Goal: Transaction & Acquisition: Purchase product/service

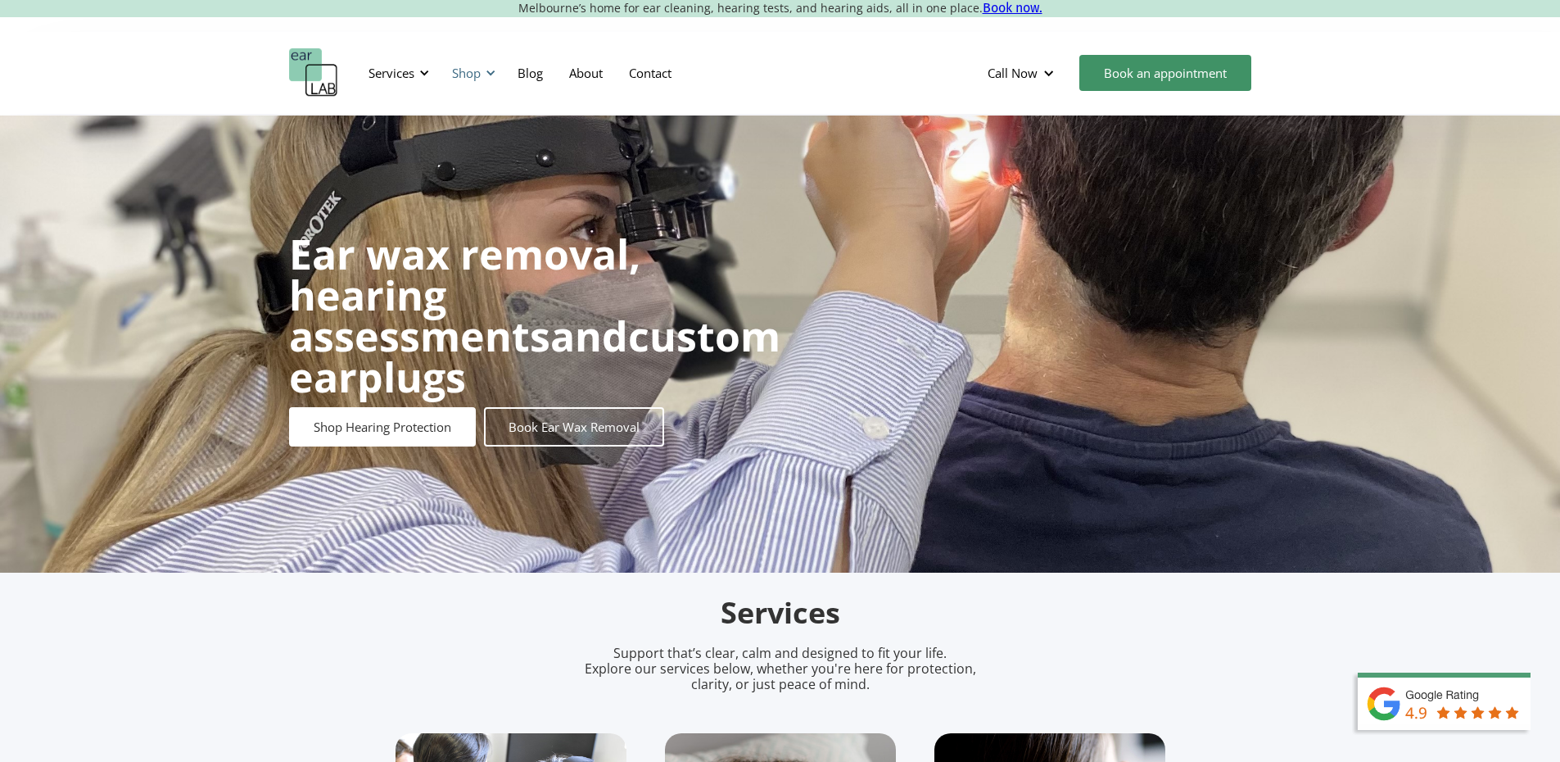
click at [481, 79] on div "Shop" at bounding box center [466, 73] width 29 height 16
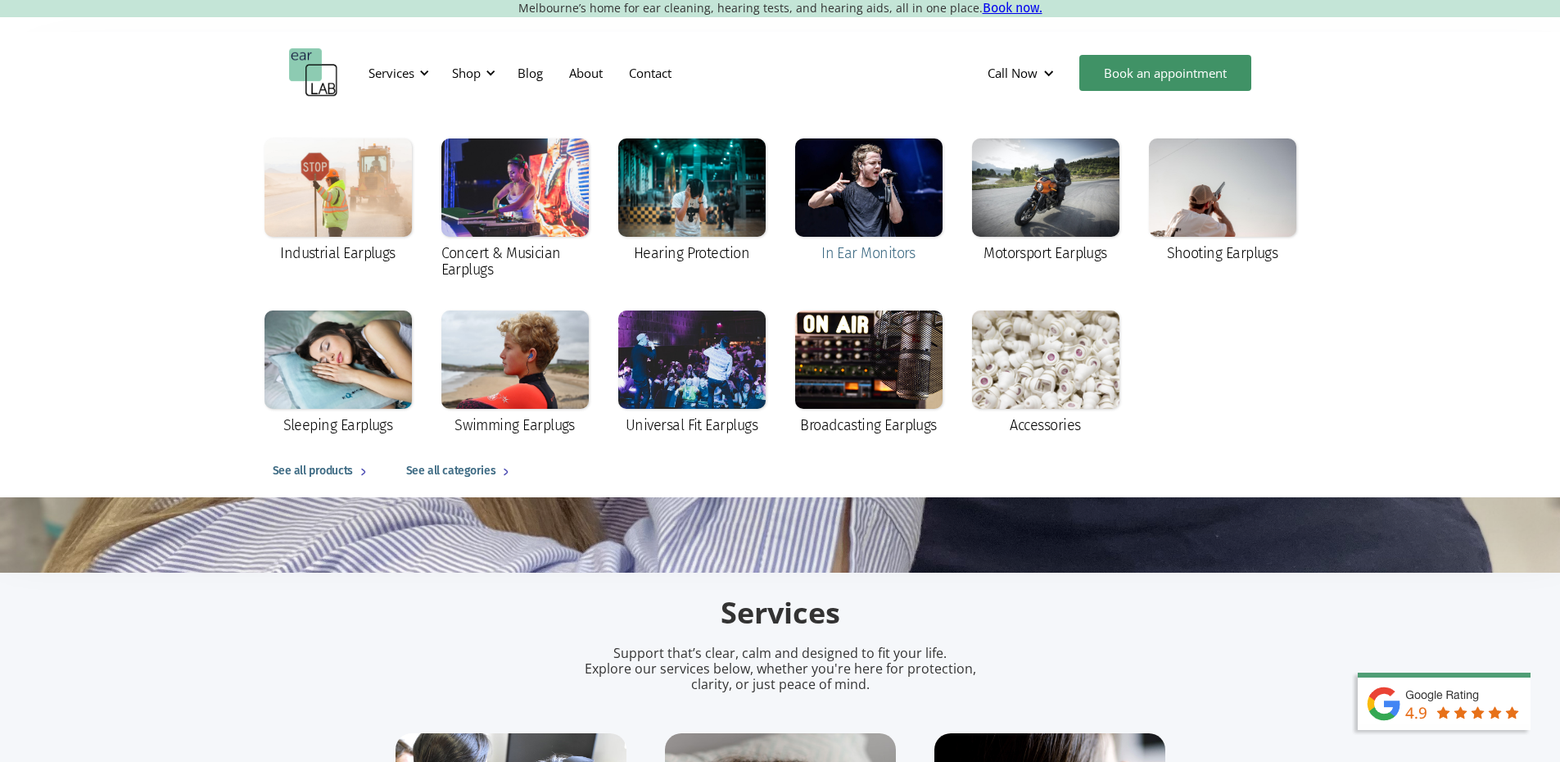
click at [872, 201] on div at bounding box center [868, 187] width 147 height 98
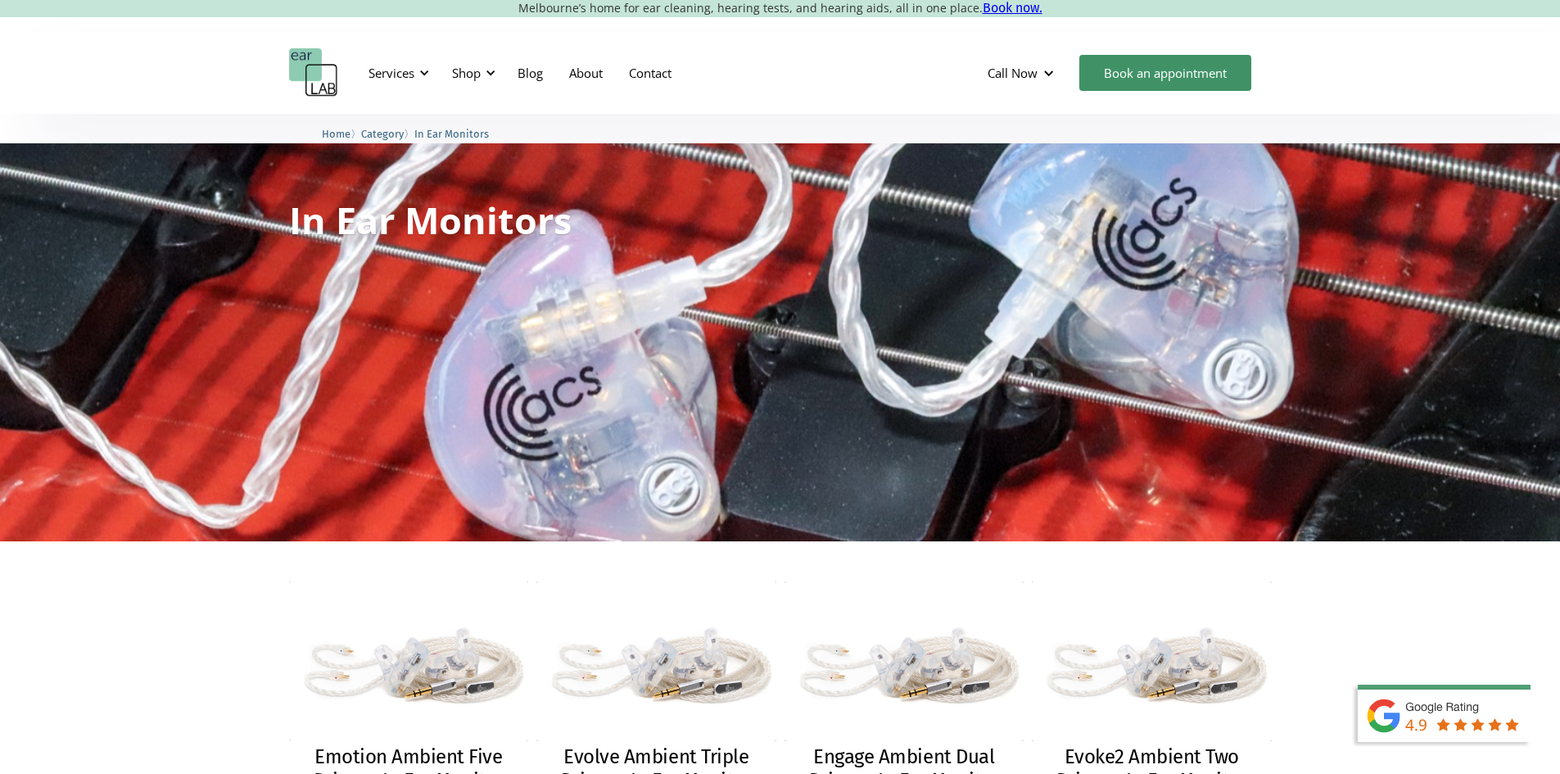
click at [134, 66] on div "Services Microsuction Unblocking your ears in the safest, fastest way possible.…" at bounding box center [780, 73] width 1560 height 82
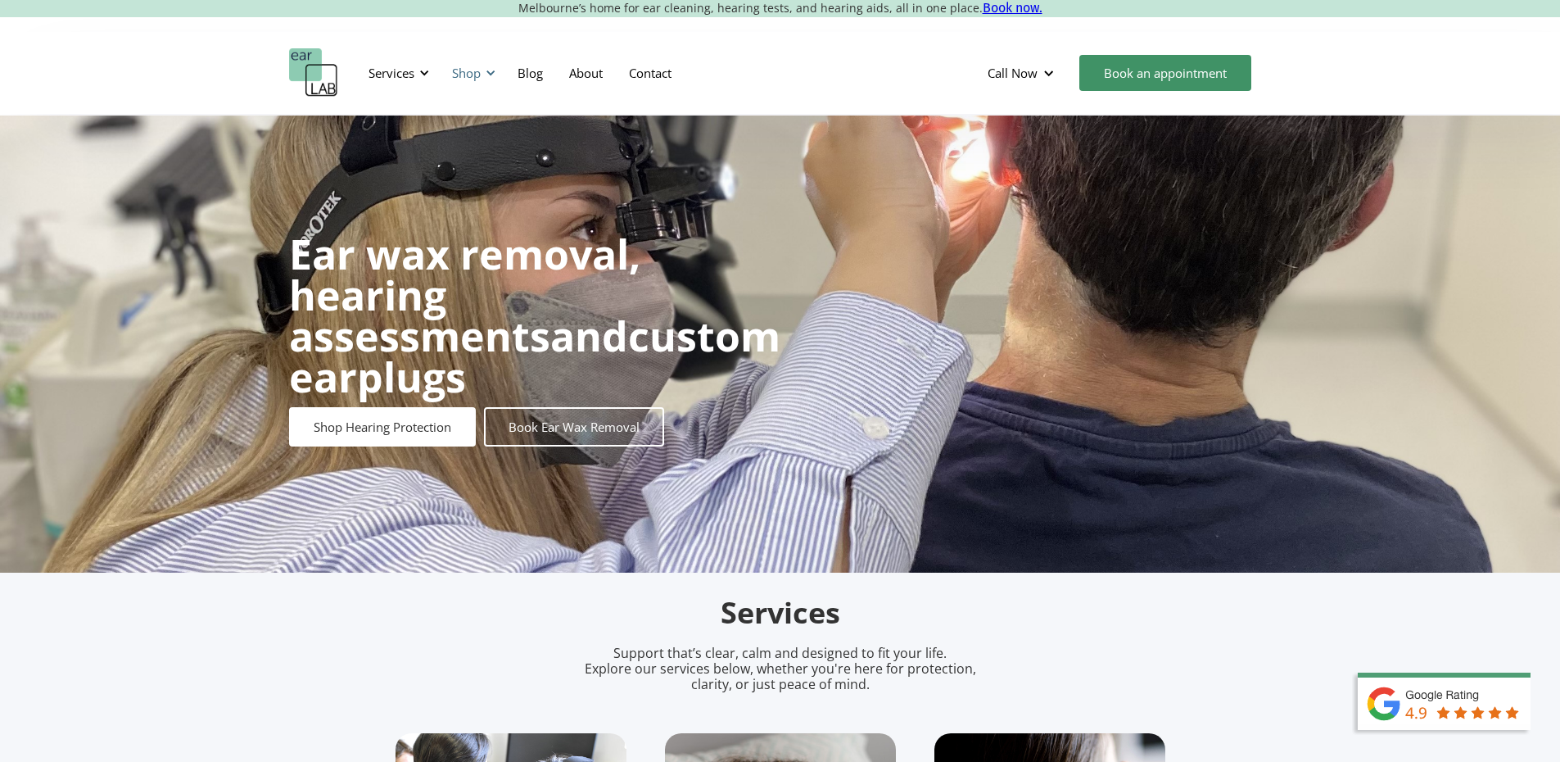
click at [455, 75] on div "Shop" at bounding box center [466, 73] width 29 height 16
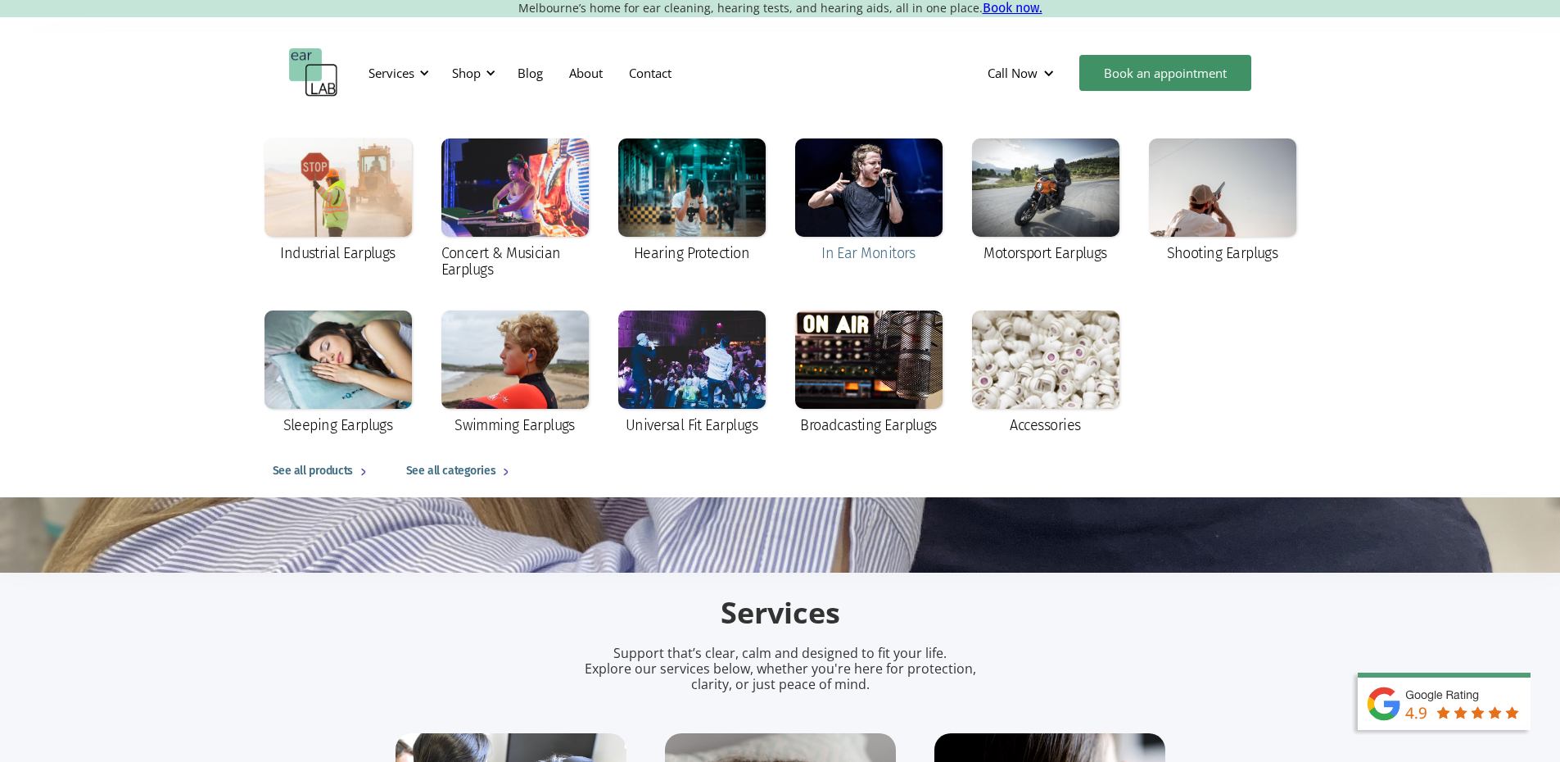
click at [817, 207] on div at bounding box center [868, 187] width 147 height 98
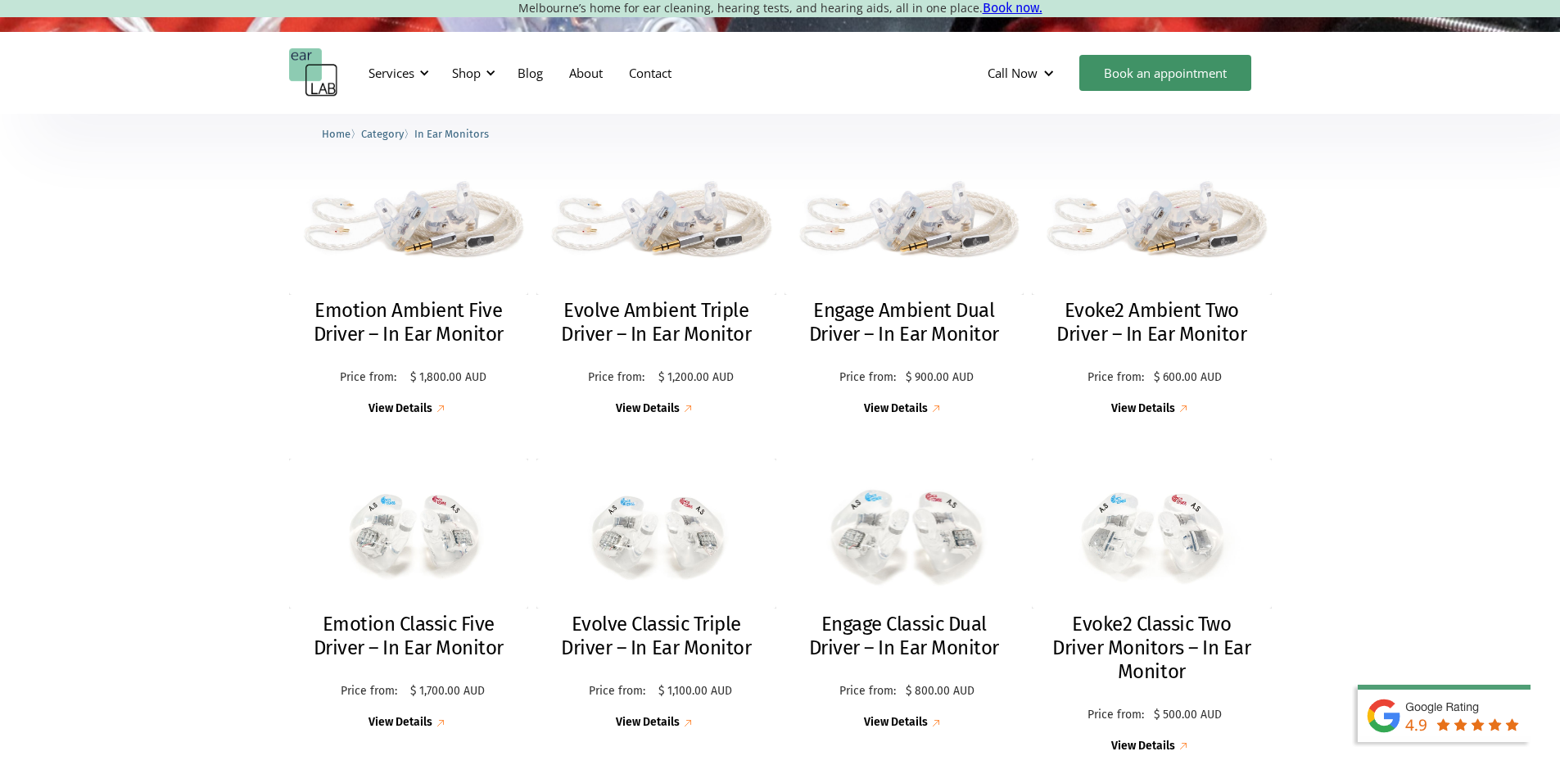
scroll to position [328, 0]
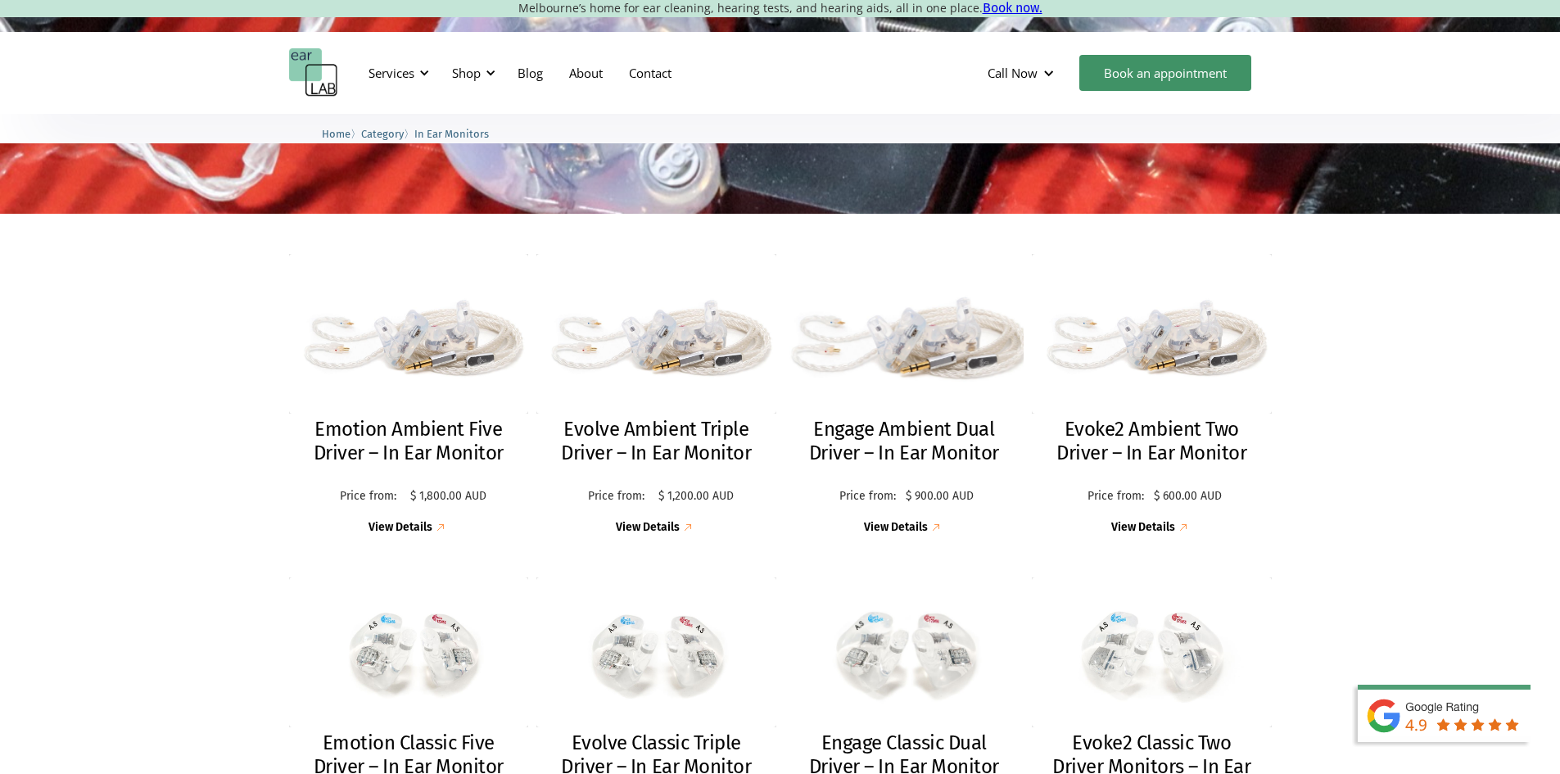
click at [935, 357] on img at bounding box center [904, 333] width 259 height 173
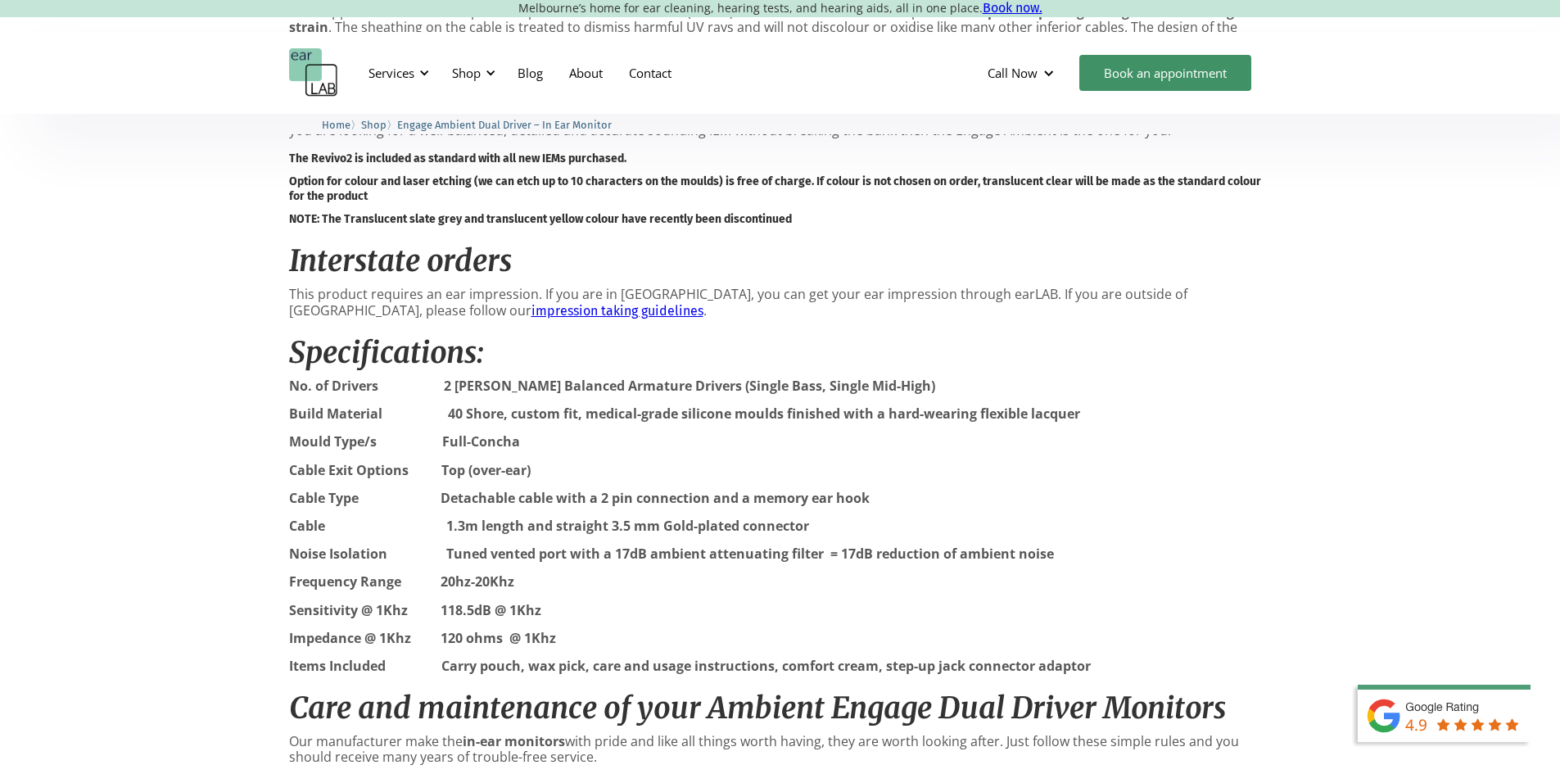
scroll to position [1474, 0]
